Goal: Task Accomplishment & Management: Complete application form

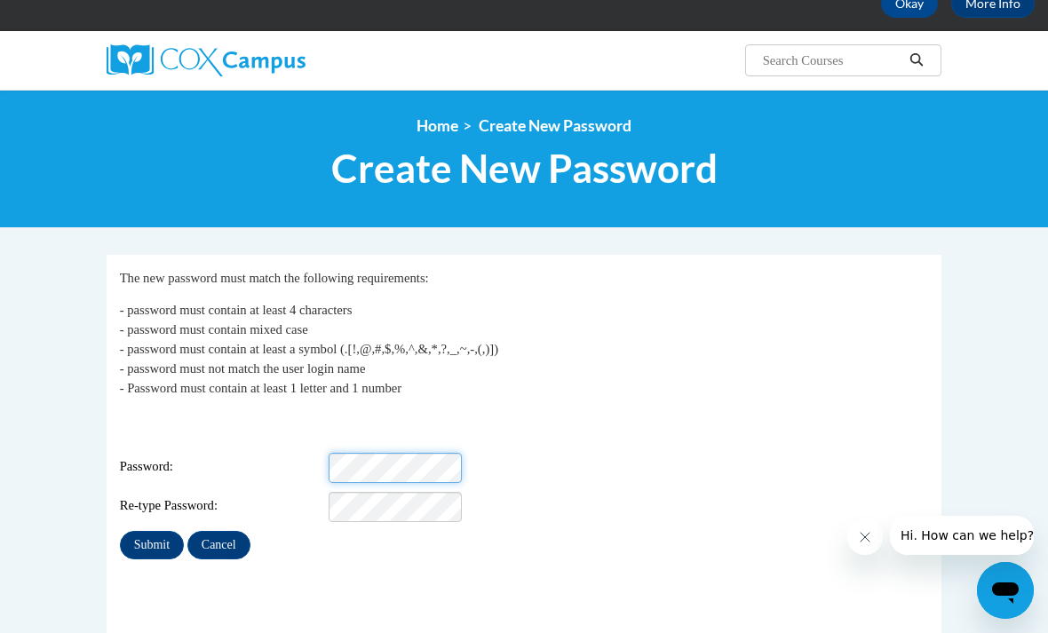
scroll to position [100, 0]
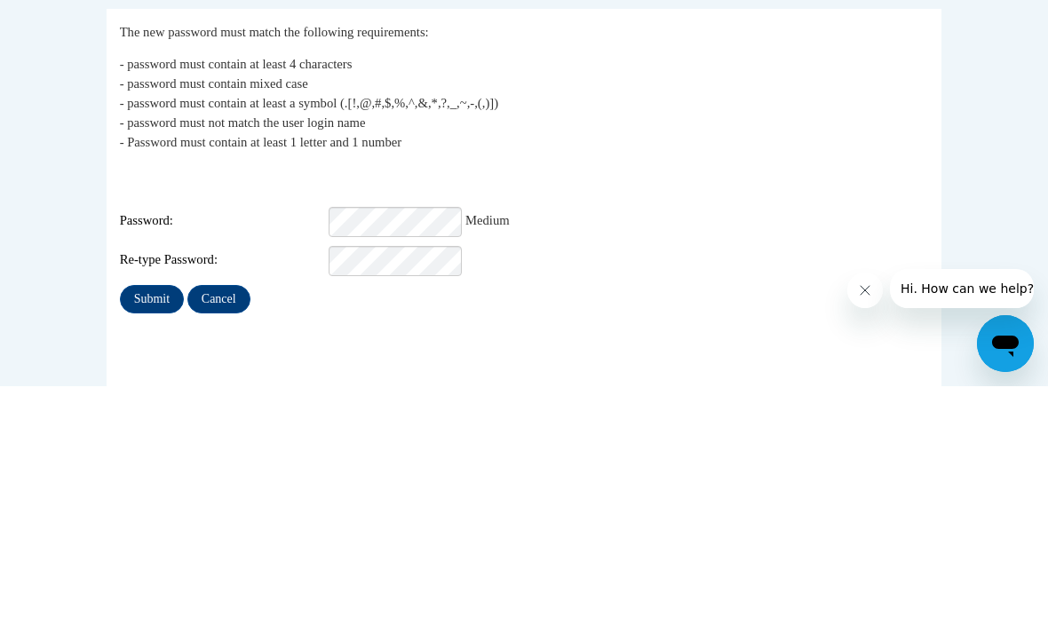
click at [164, 532] on input "Submit" at bounding box center [152, 546] width 64 height 28
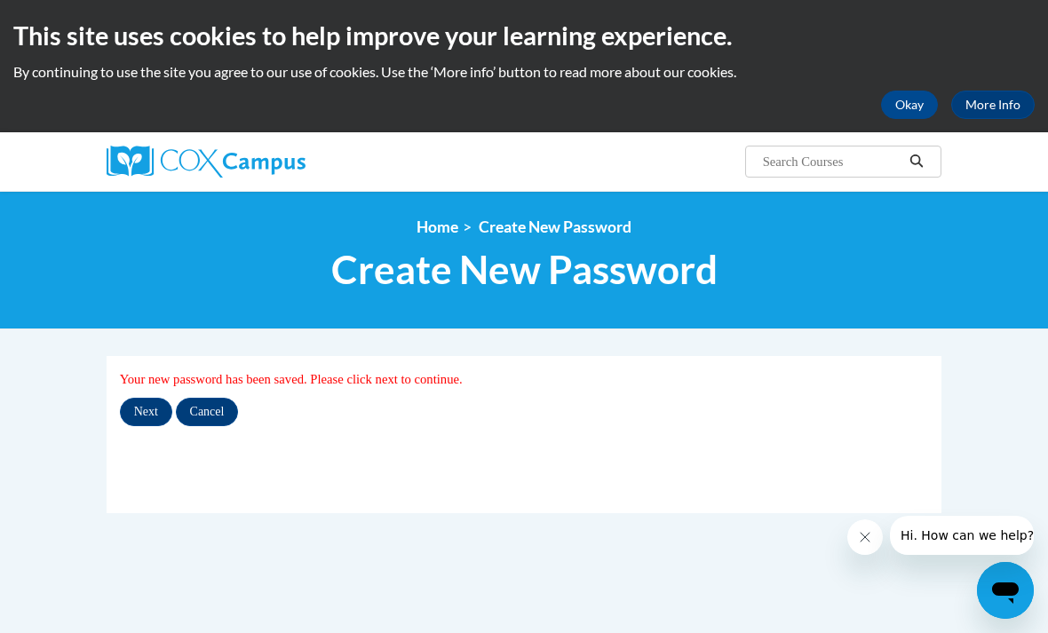
click at [136, 412] on input "Next" at bounding box center [146, 412] width 52 height 28
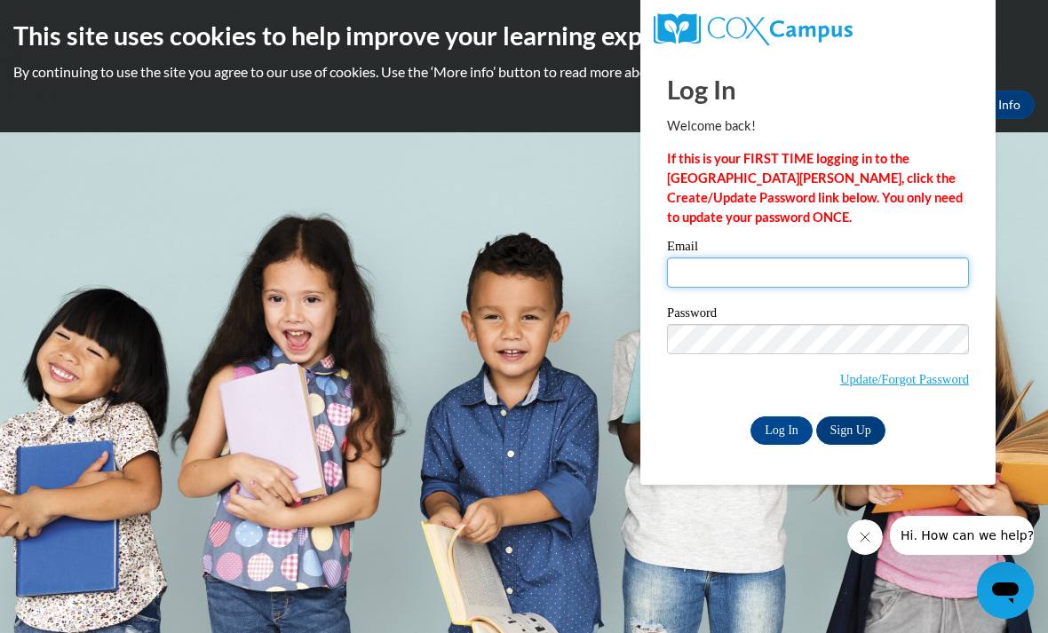
type input "suzmiller"
click at [781, 429] on input "Log In" at bounding box center [781, 430] width 62 height 28
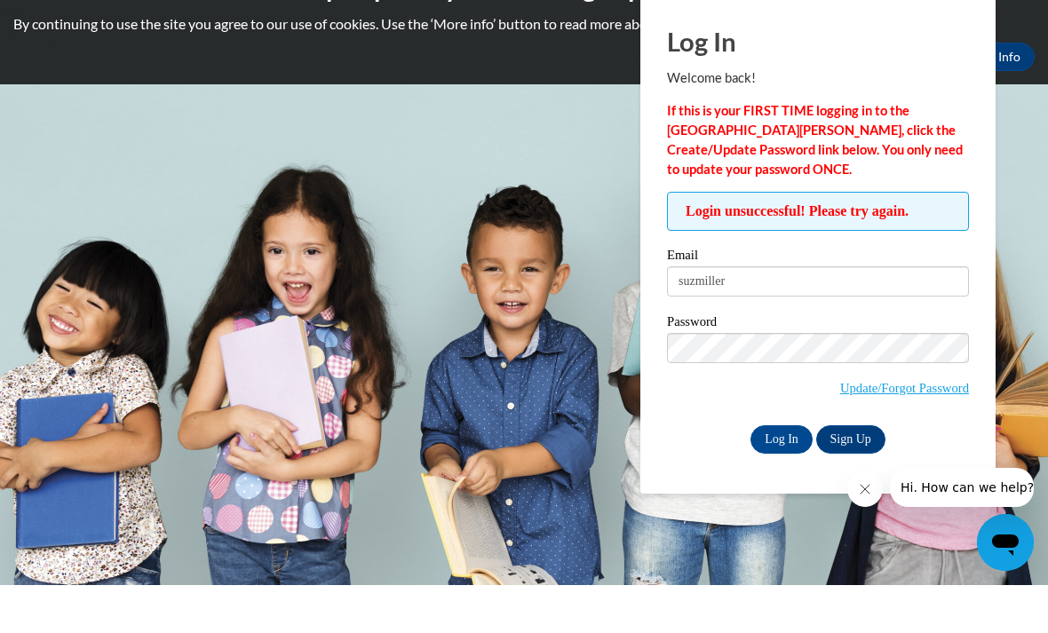
click at [783, 473] on input "Log In" at bounding box center [781, 487] width 62 height 28
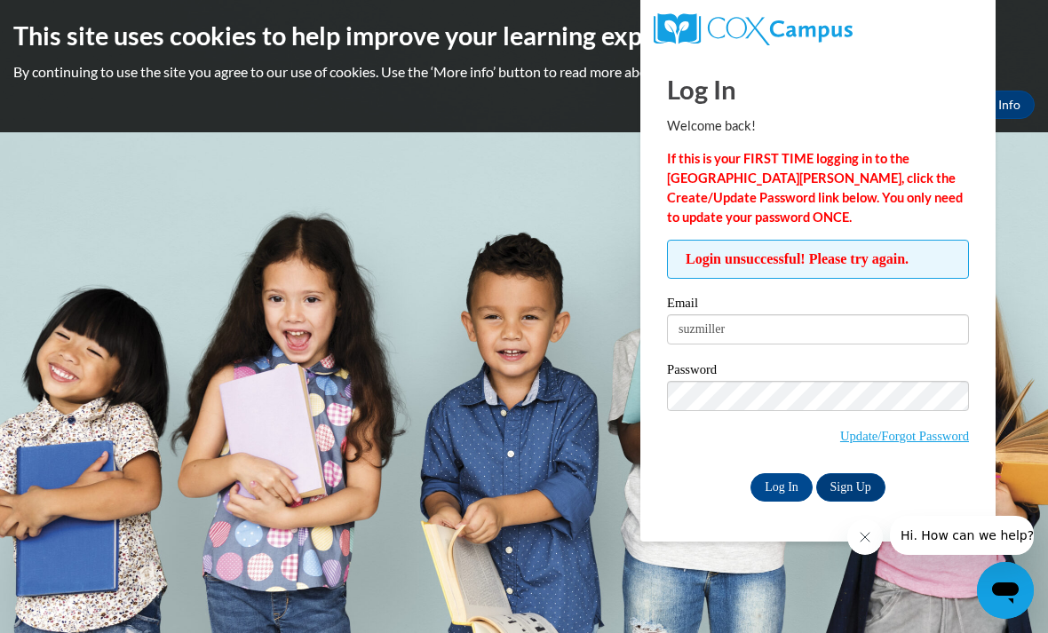
click at [789, 478] on input "Log In" at bounding box center [781, 487] width 62 height 28
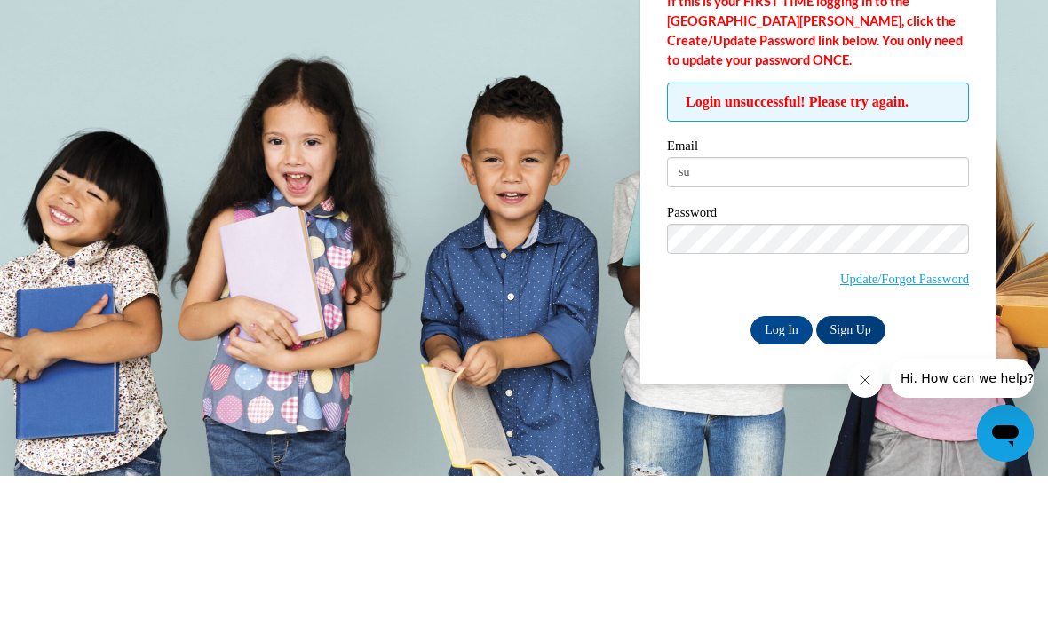
type input "s"
type input "[EMAIL_ADDRESS][DOMAIN_NAME]"
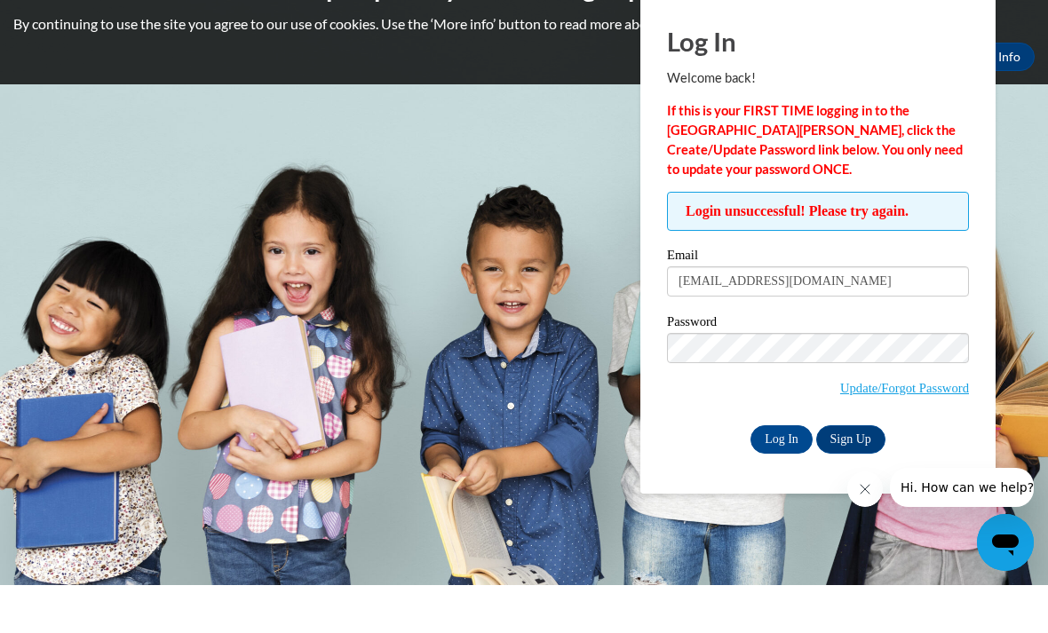
click at [777, 473] on input "Log In" at bounding box center [781, 487] width 62 height 28
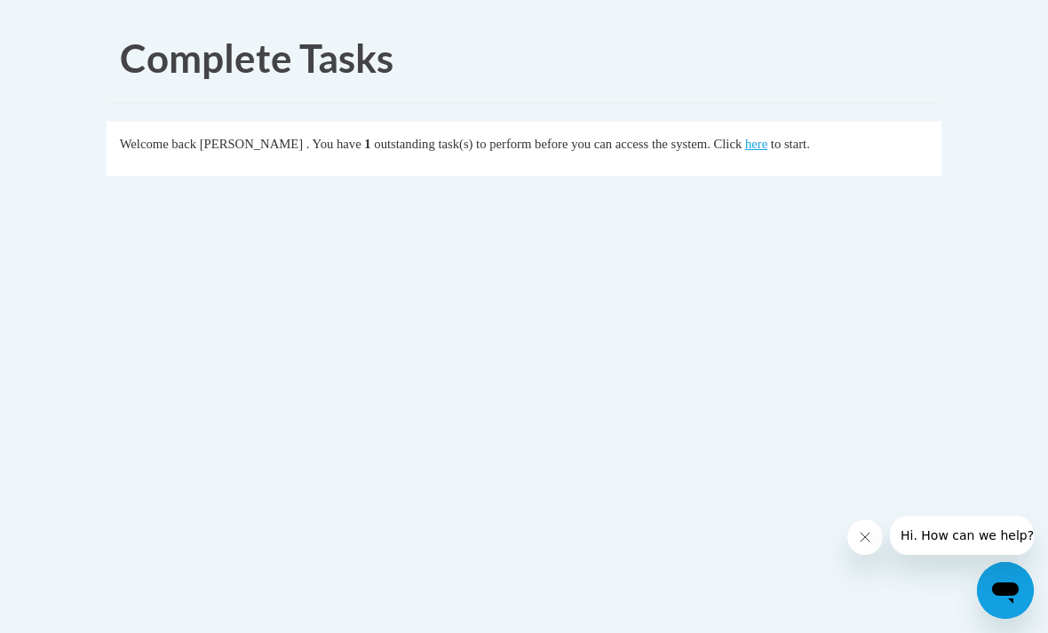
click at [745, 141] on link "here" at bounding box center [756, 144] width 22 height 14
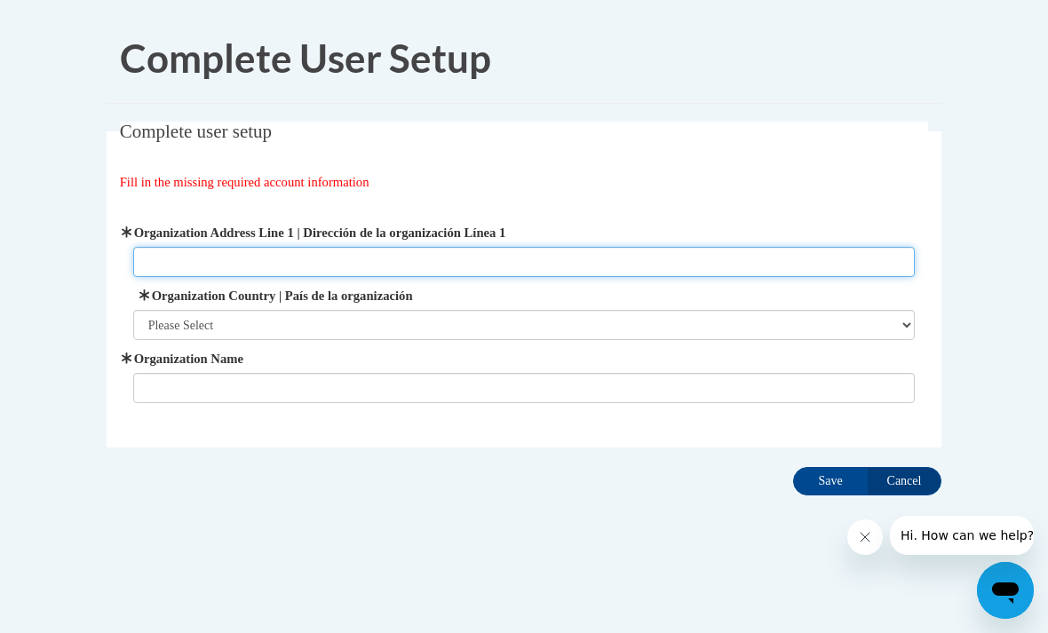
click at [215, 259] on input "Organization Address Line 1 | Dirección de la organización Línea 1" at bounding box center [524, 262] width 782 height 30
type input "Options for learning"
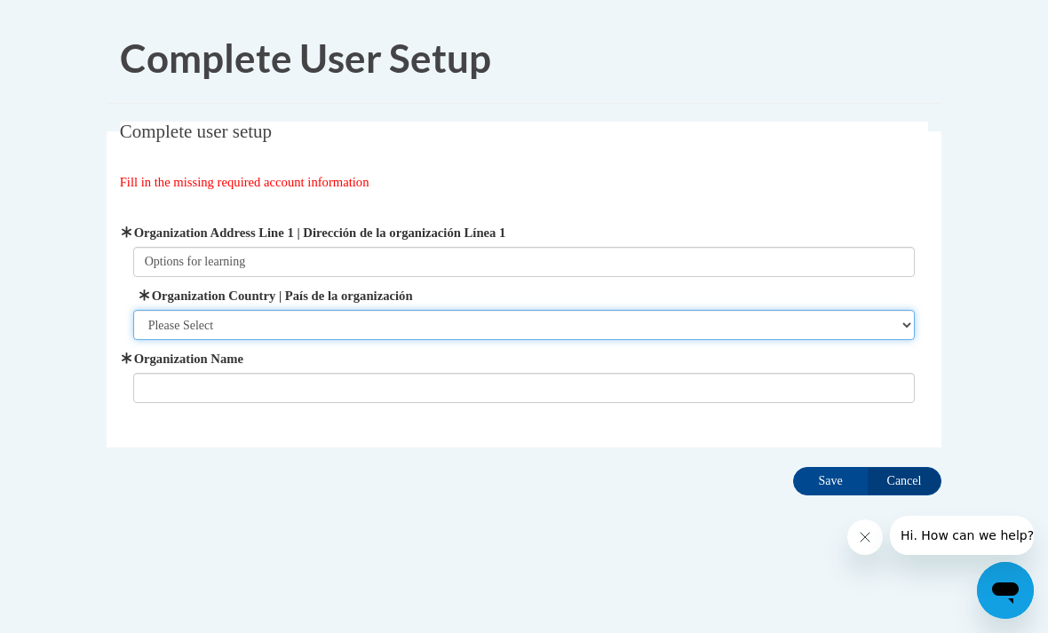
select select "ad49bcad-a171-4b2e-b99c-48b446064914"
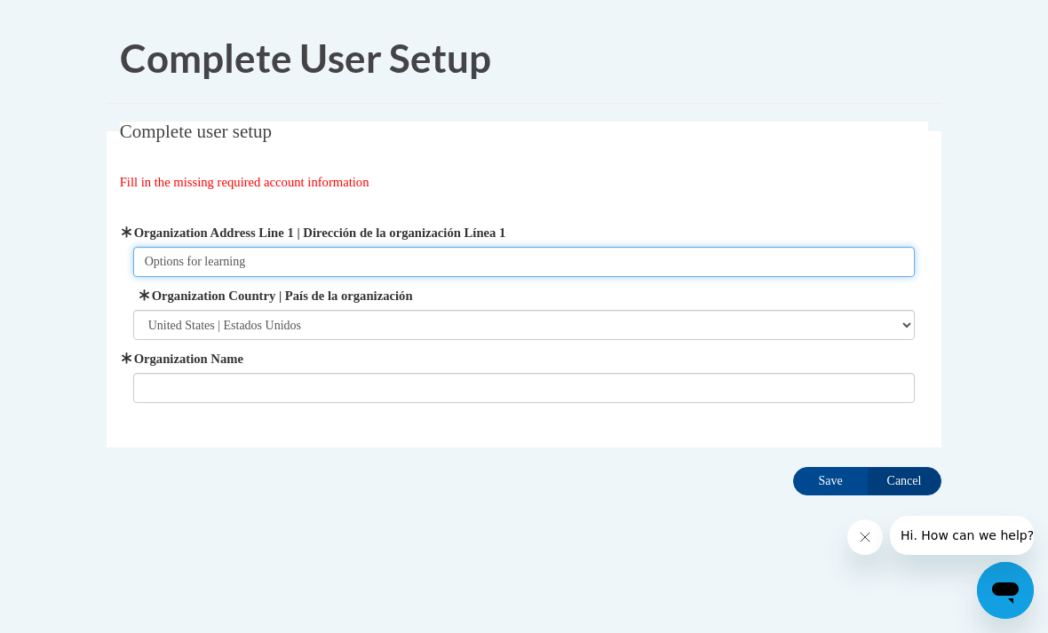
click at [288, 273] on input "Options for learning" at bounding box center [524, 262] width 782 height 30
type input "O"
type input "540 S Vadilla la Puente 91744"
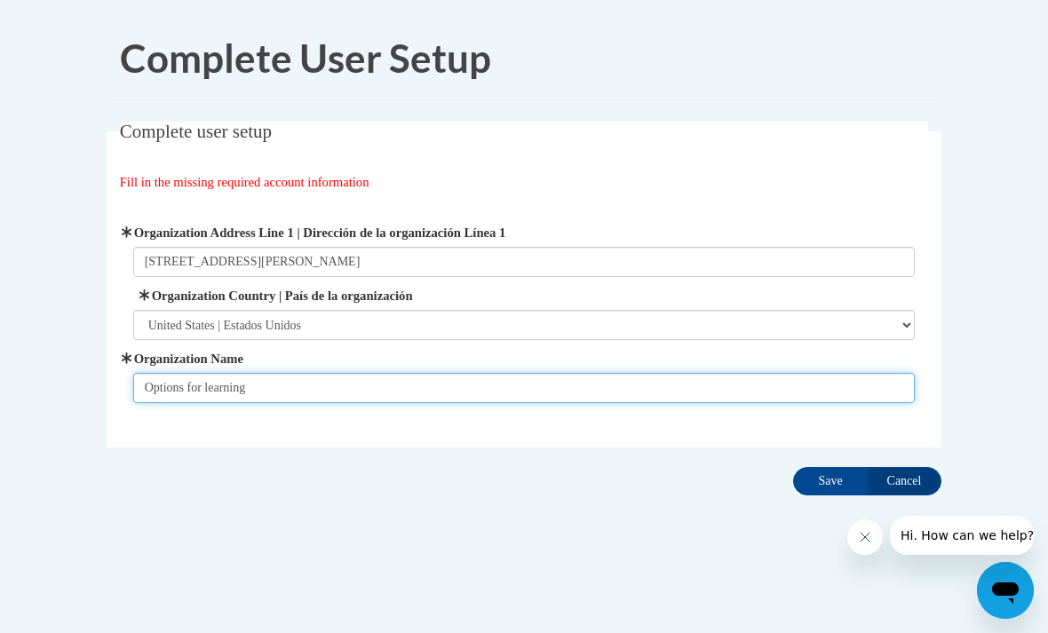
type input "Options for learning"
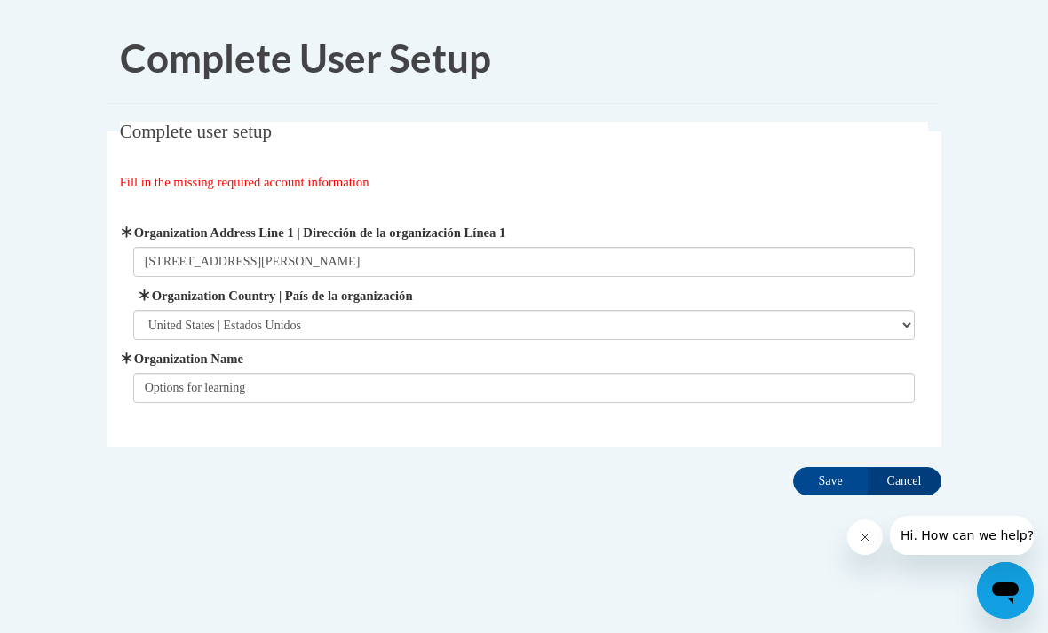
click at [832, 475] on input "Save" at bounding box center [830, 481] width 75 height 28
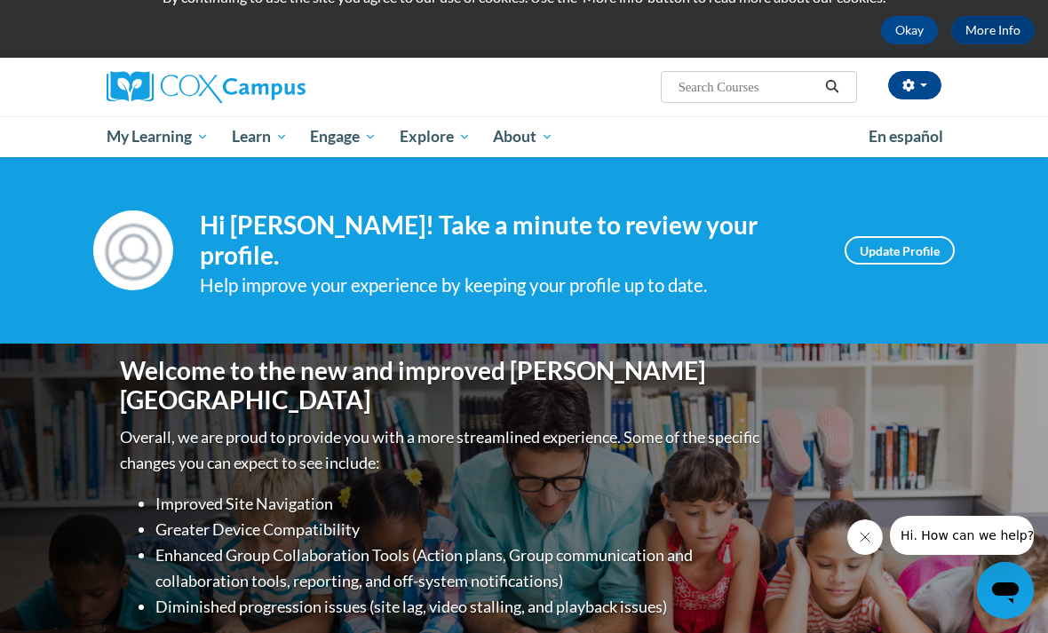
scroll to position [80, 0]
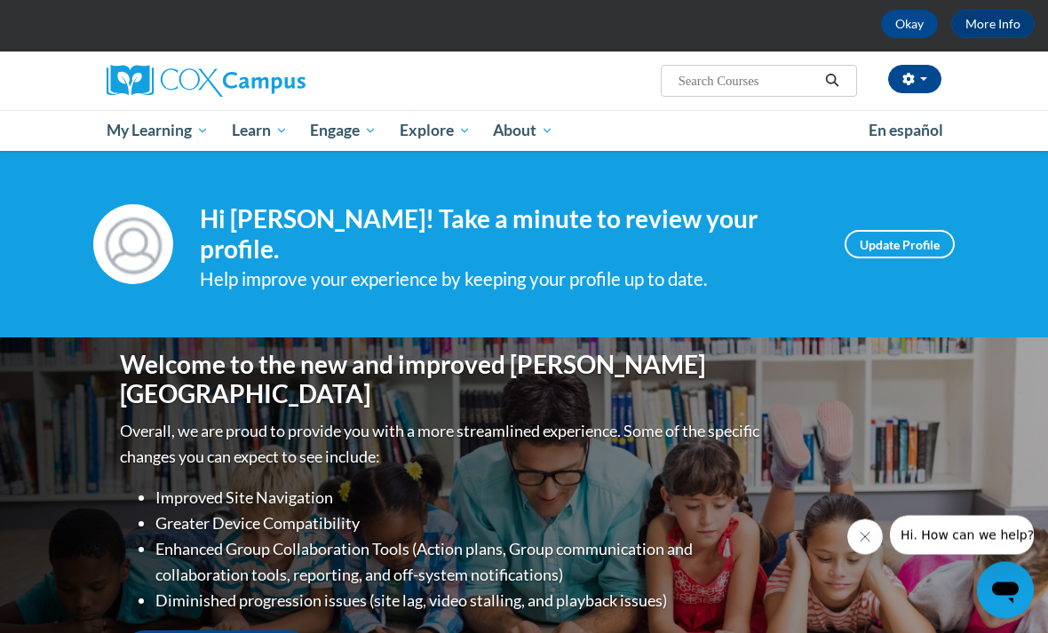
click at [929, 231] on link "Update Profile" at bounding box center [899, 245] width 110 height 28
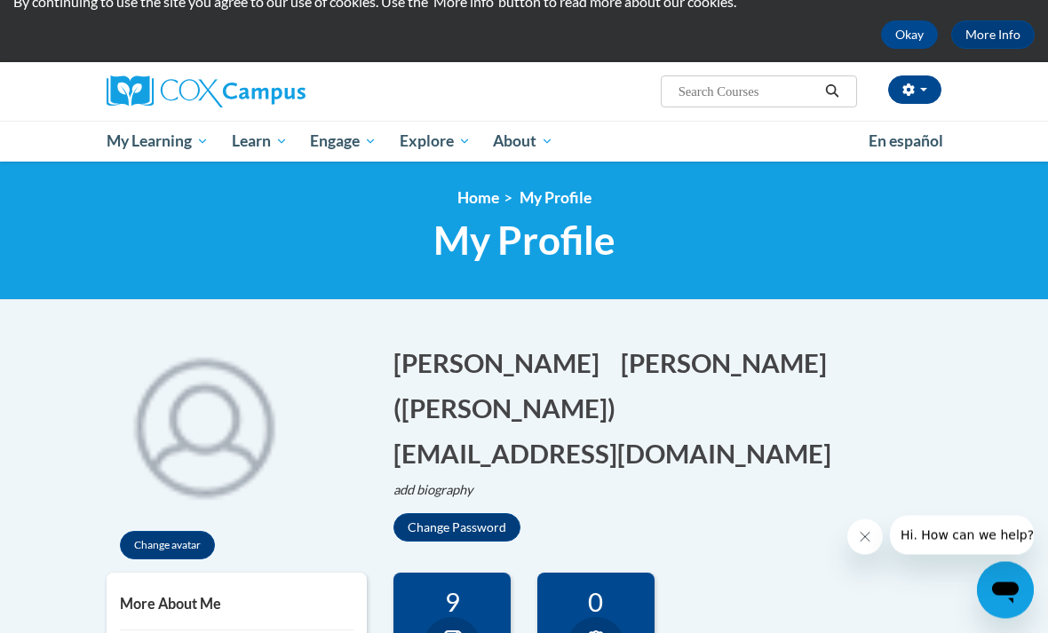
scroll to position [20, 0]
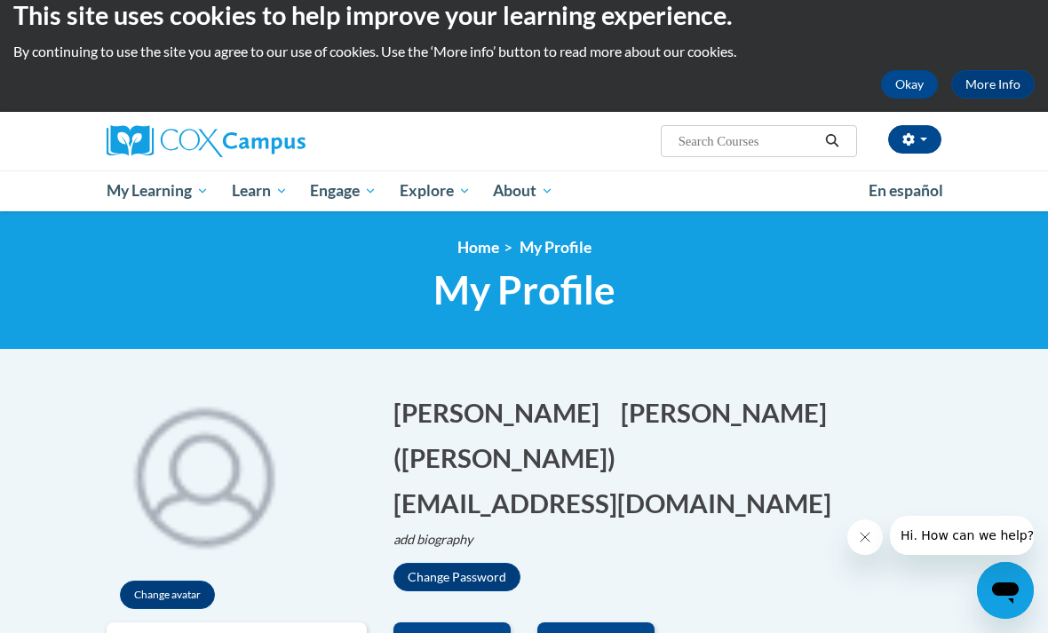
click at [0, 0] on span "Certificates" at bounding box center [0, 0] width 0 height 0
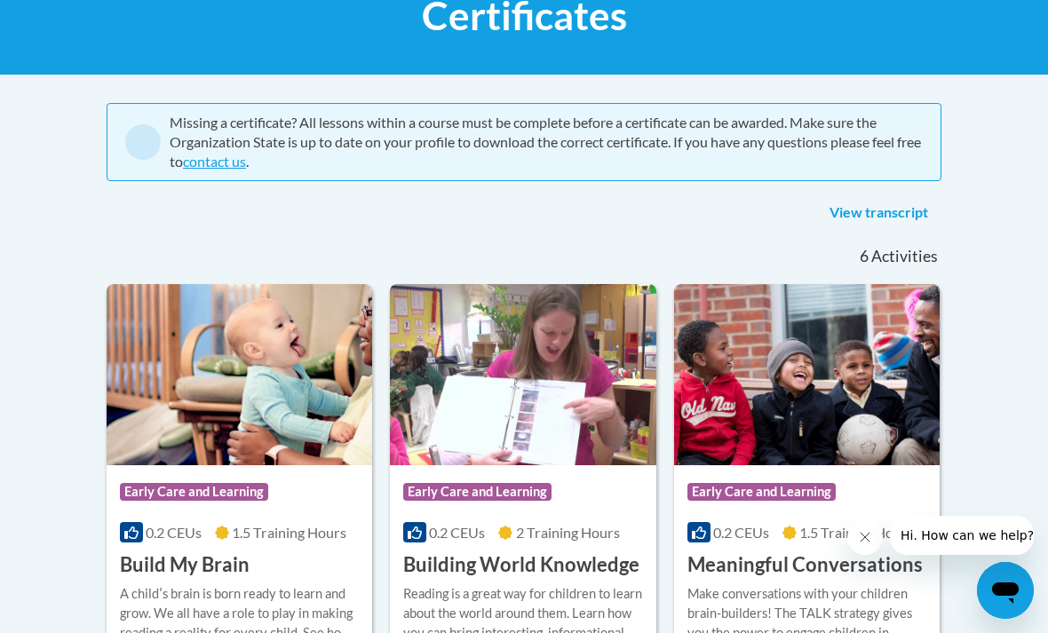
scroll to position [318, 0]
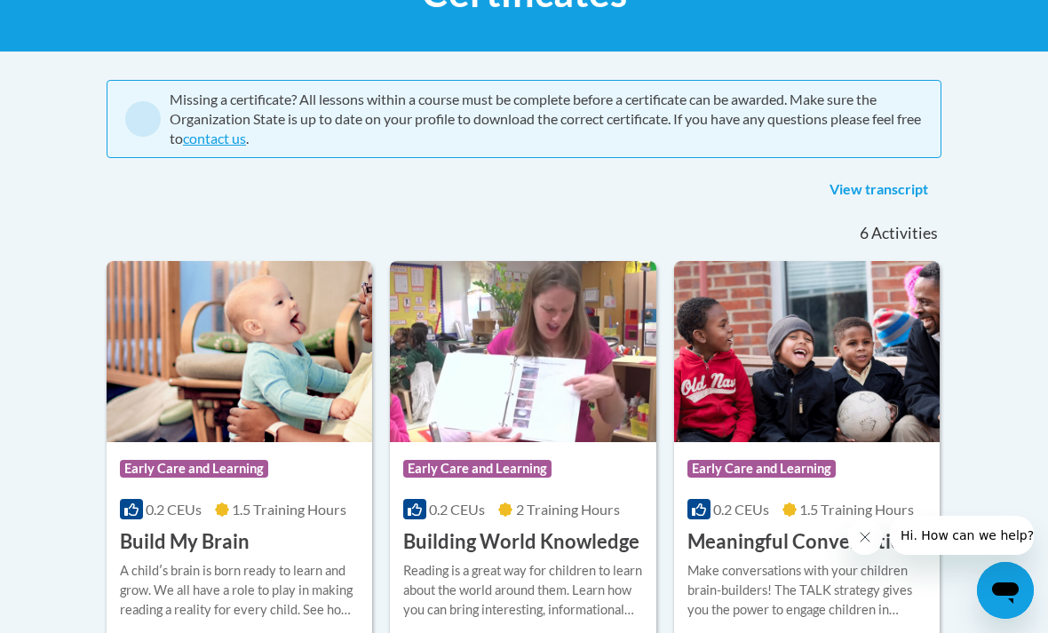
click at [896, 188] on link "View transcript" at bounding box center [878, 190] width 125 height 28
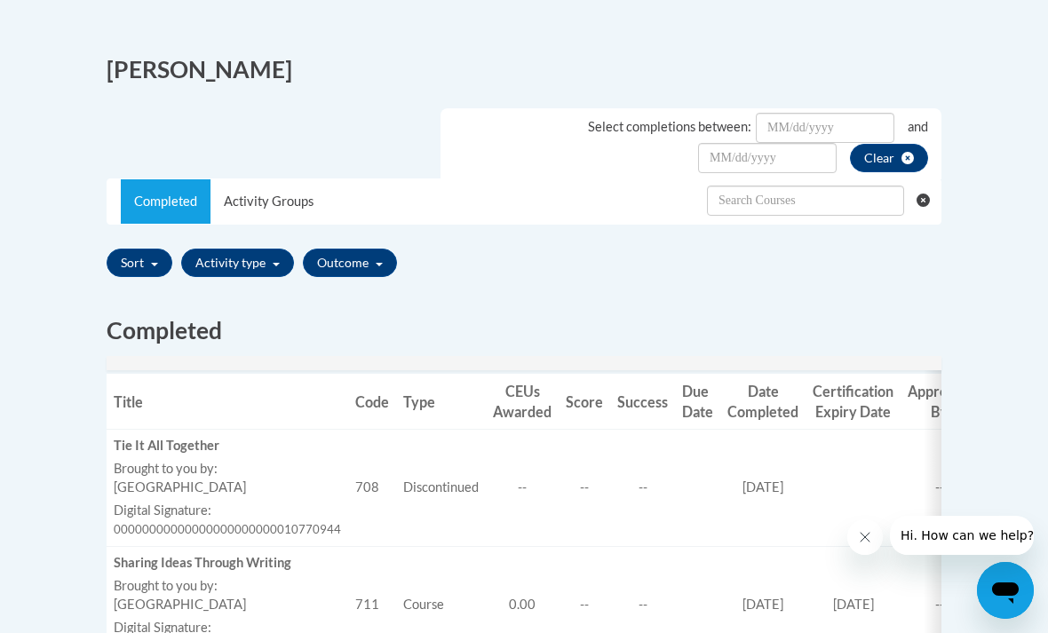
scroll to position [437, 0]
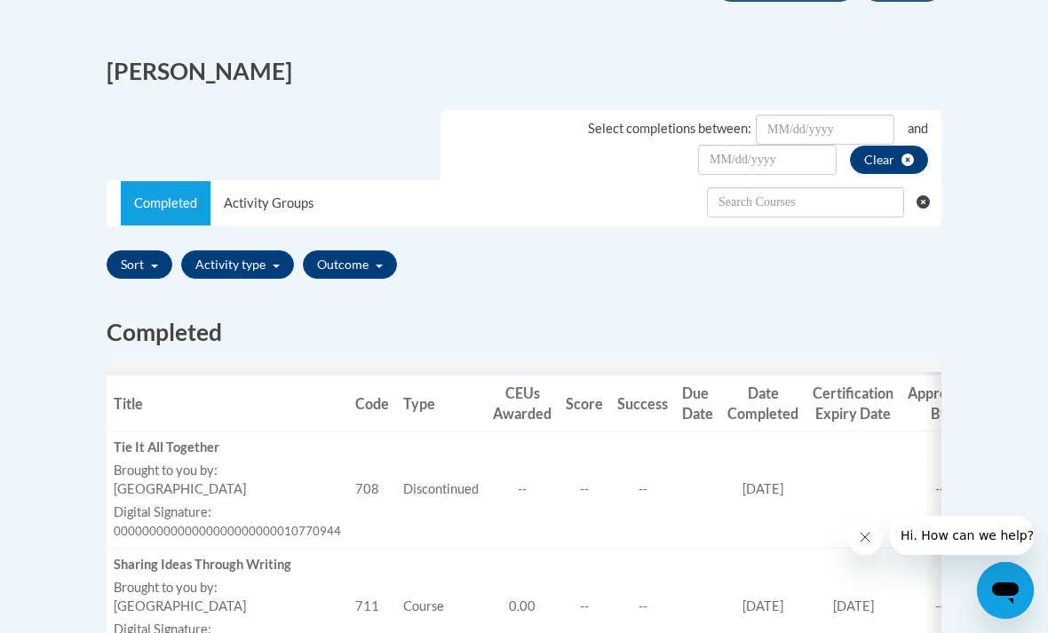
click at [217, 265] on button "Activity type" at bounding box center [237, 264] width 113 height 28
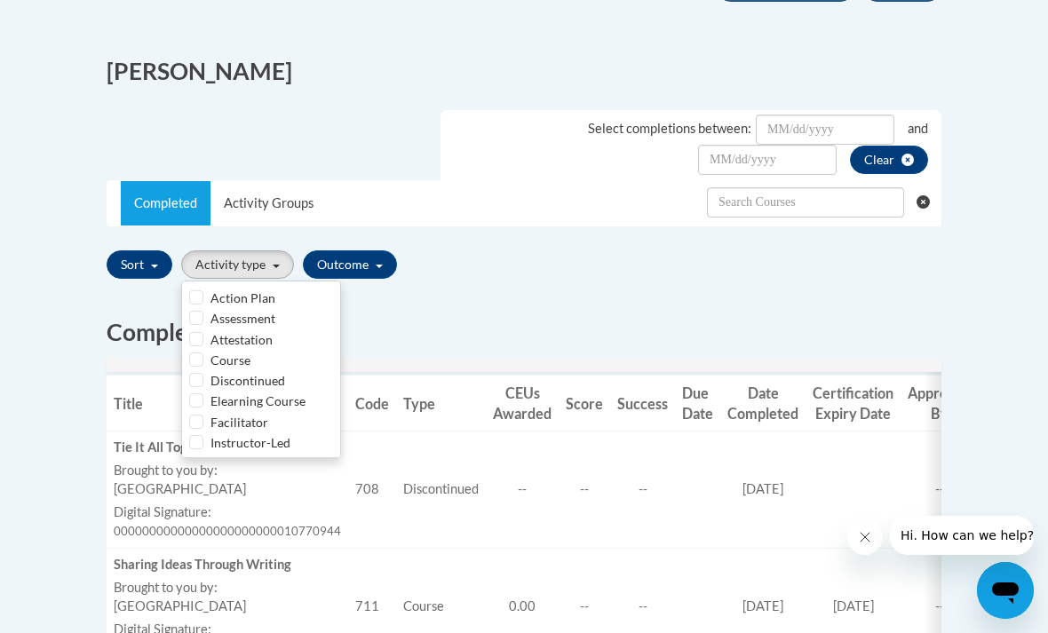
click at [336, 267] on div at bounding box center [524, 316] width 1048 height 633
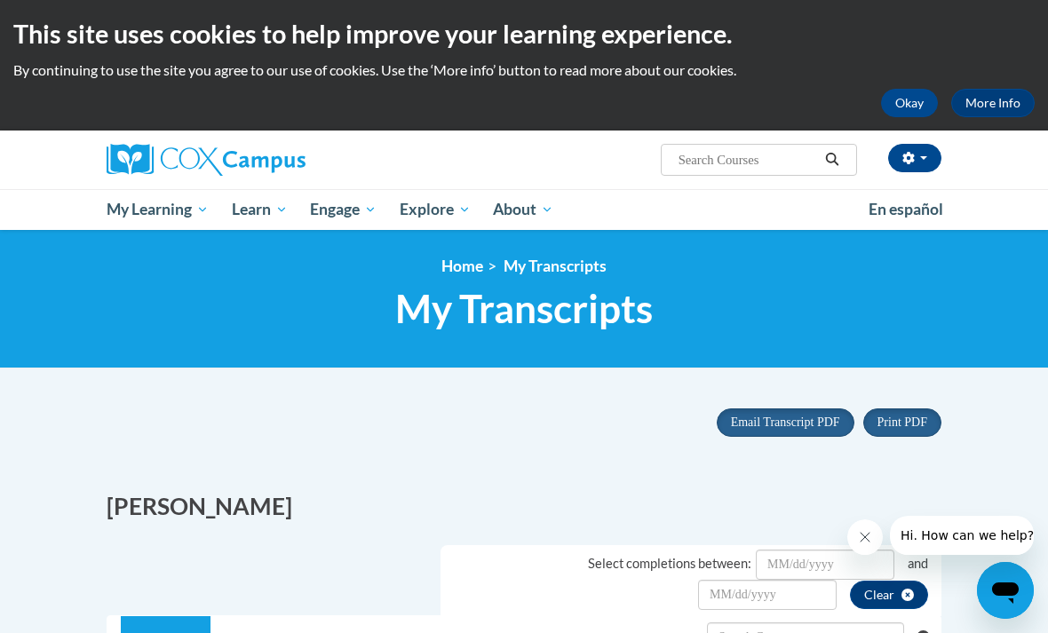
scroll to position [0, 0]
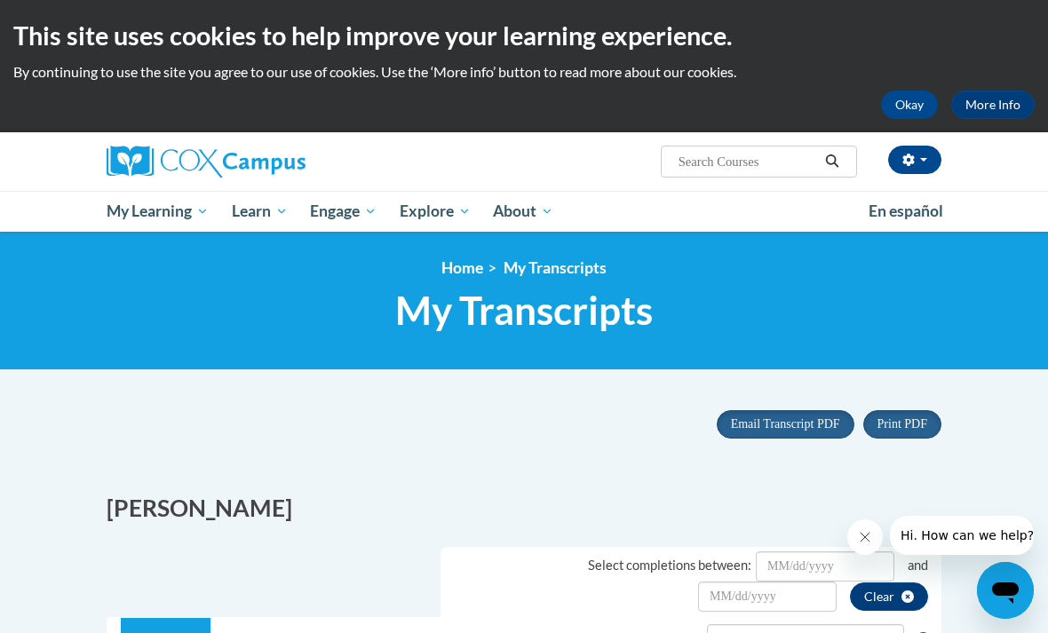
click at [0, 0] on span "Certificates" at bounding box center [0, 0] width 0 height 0
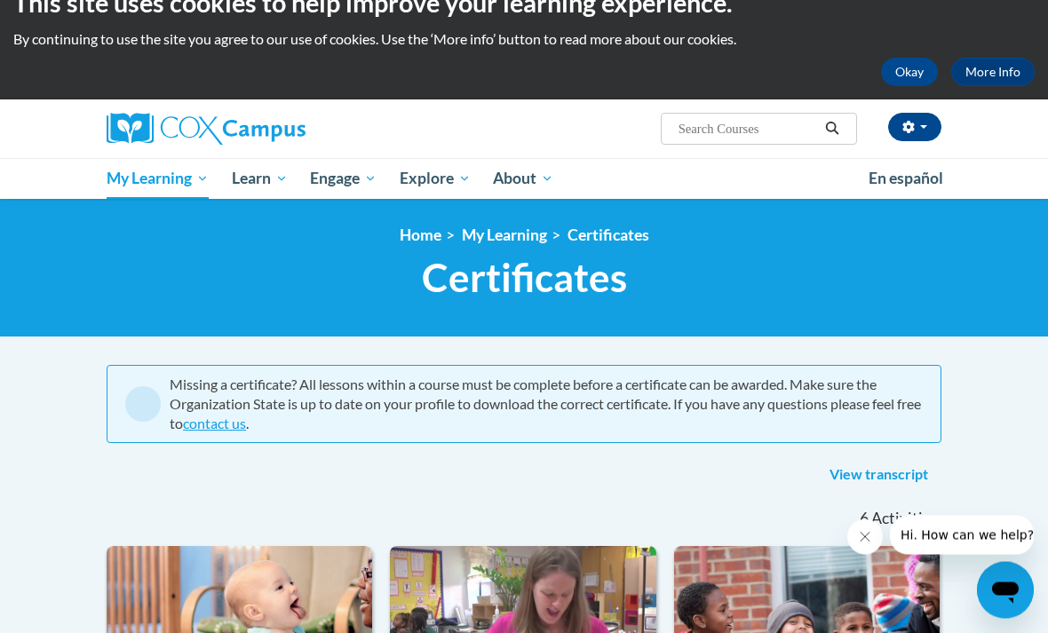
scroll to position [21, 0]
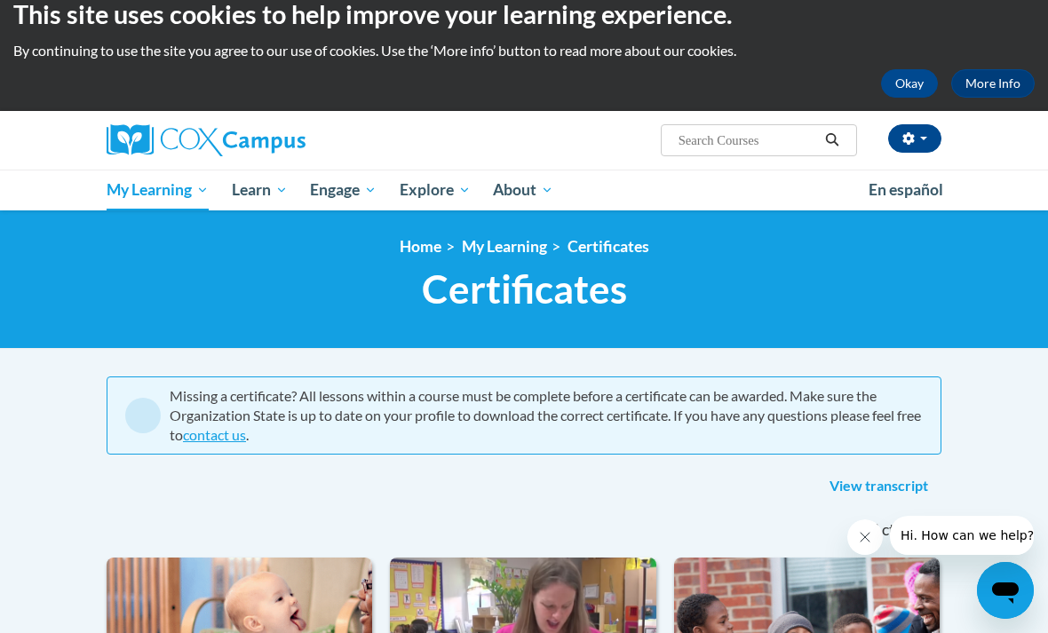
click at [0, 0] on link "[GEOGRAPHIC_DATA]" at bounding box center [0, 0] width 0 height 0
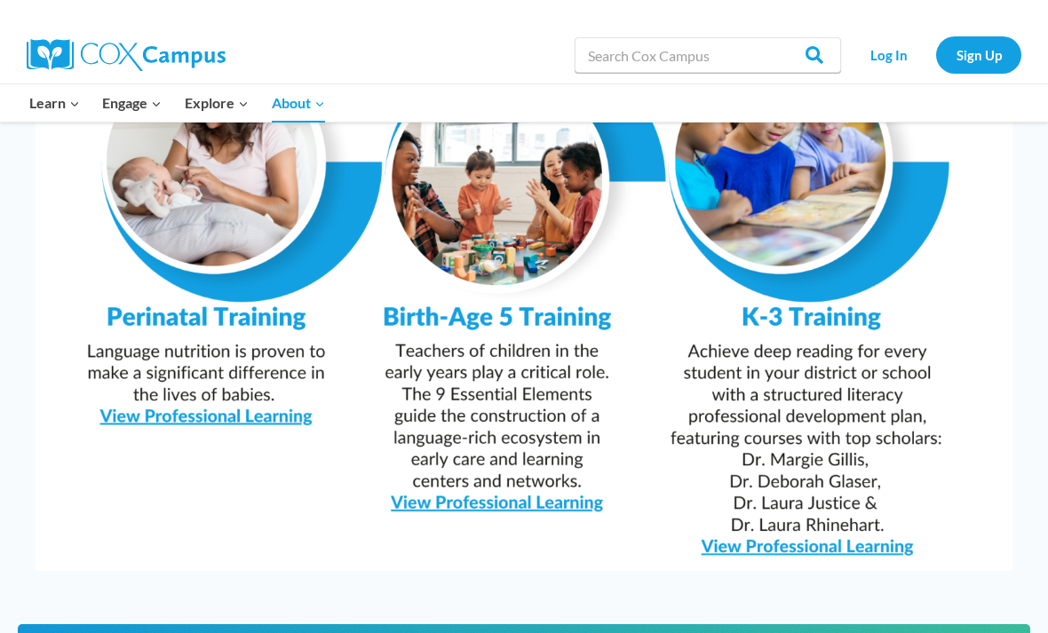
scroll to position [1768, 0]
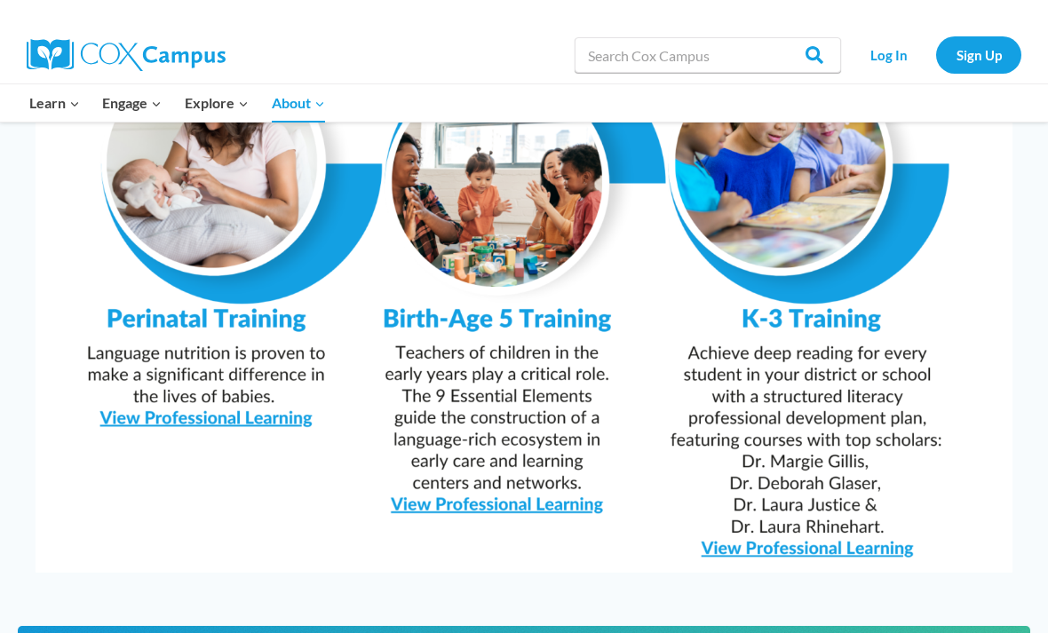
click at [827, 51] on input "Search" at bounding box center [805, 55] width 69 height 36
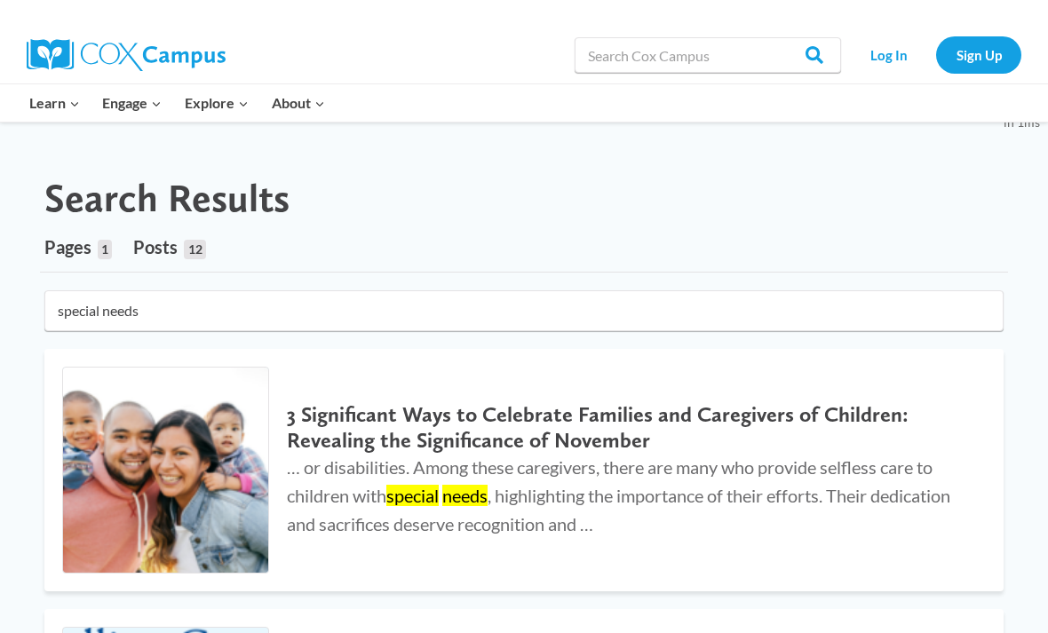
type input "special needs"
click button "submit" at bounding box center [0, 0] width 0 height 0
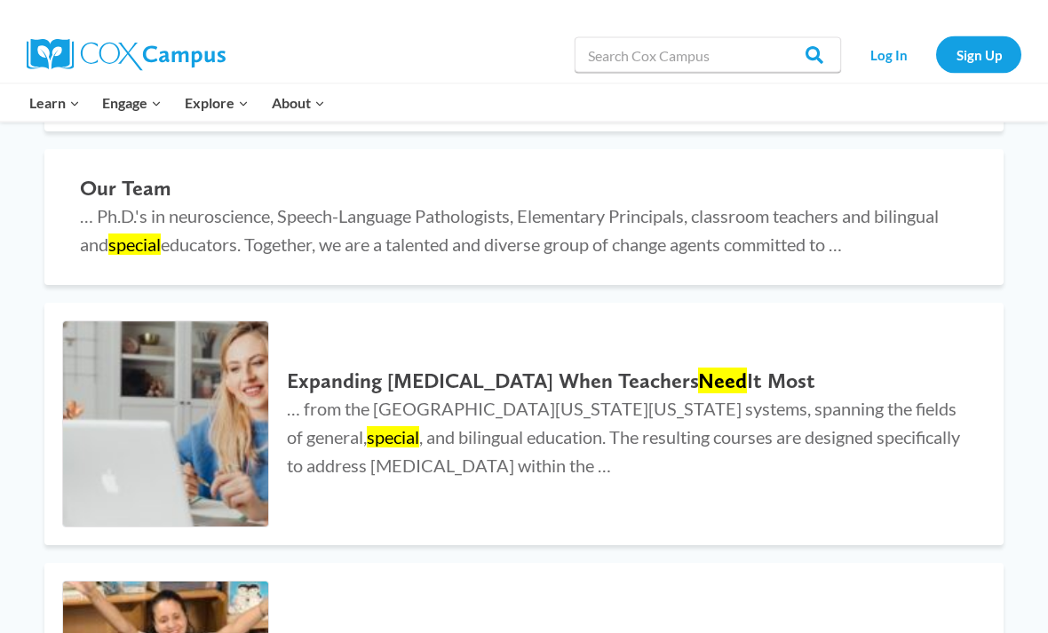
scroll to position [718, 0]
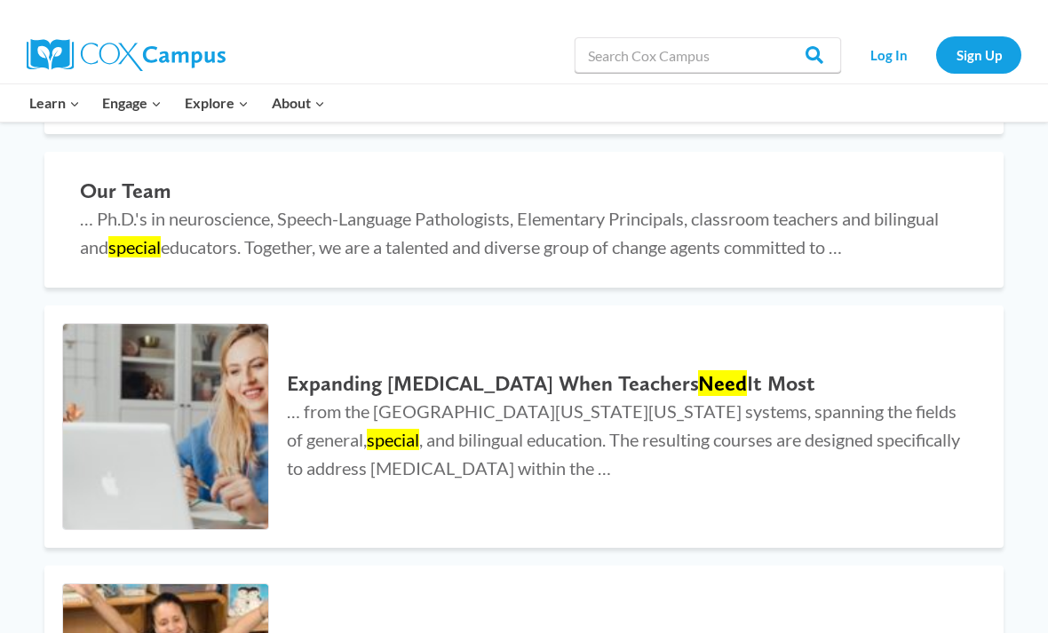
click at [823, 45] on input "Search" at bounding box center [805, 55] width 69 height 36
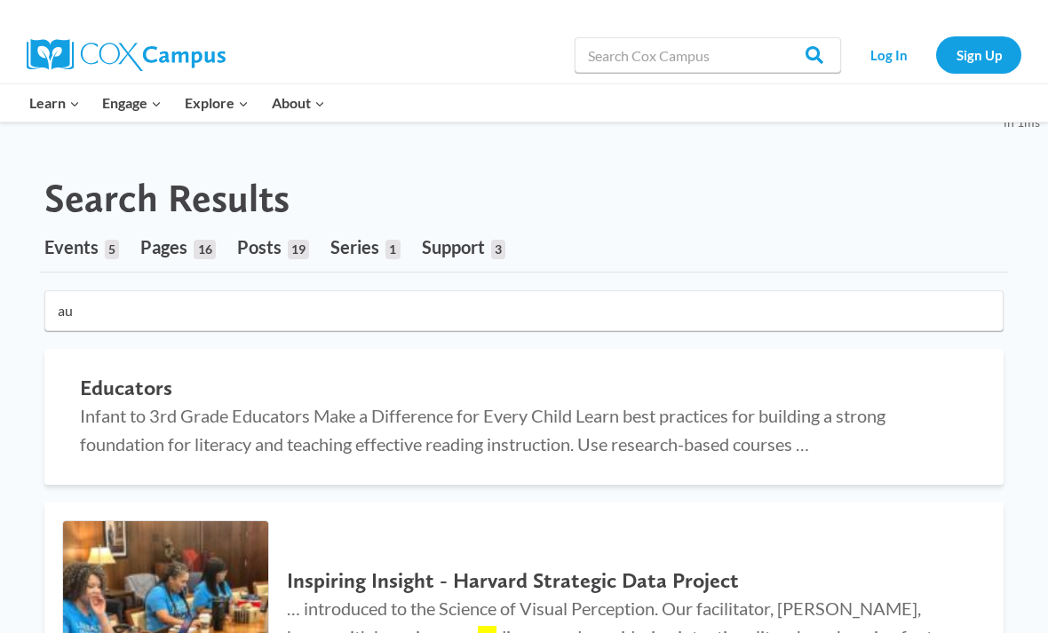
type input "a"
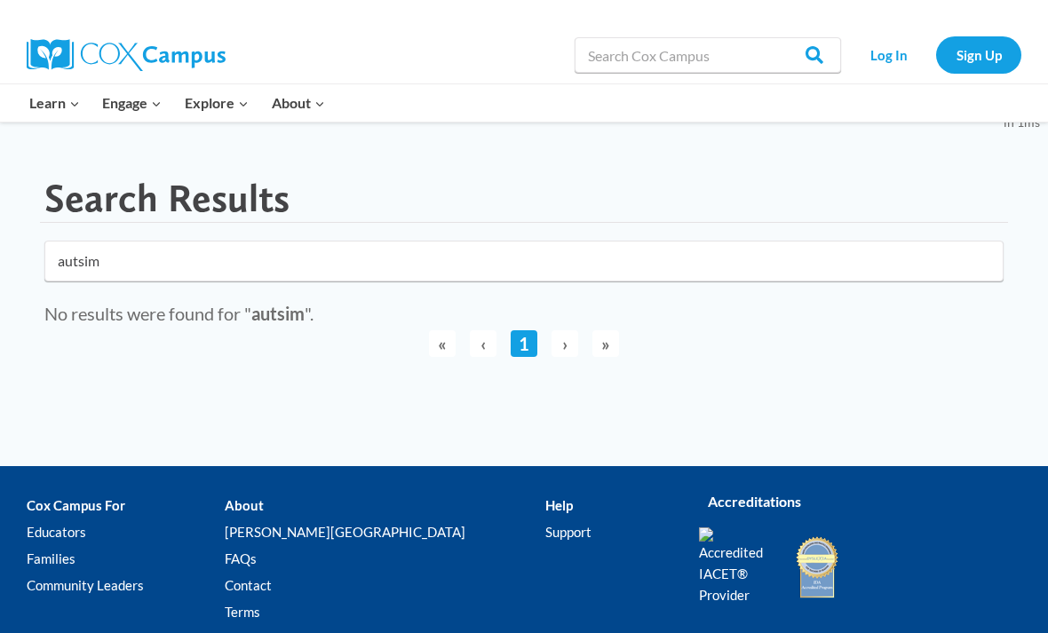
type input "autsim"
click button "submit" at bounding box center [0, 0] width 0 height 0
